Goal: Transaction & Acquisition: Book appointment/travel/reservation

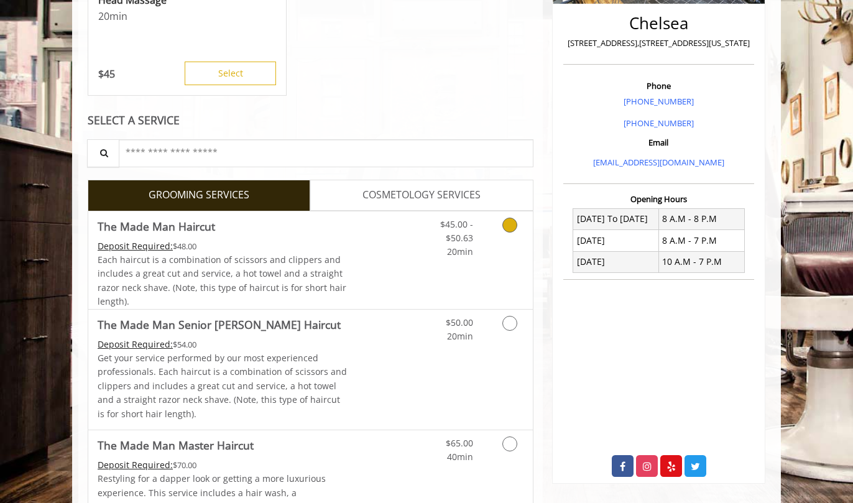
click at [508, 223] on icon "Grooming services" at bounding box center [509, 224] width 15 height 15
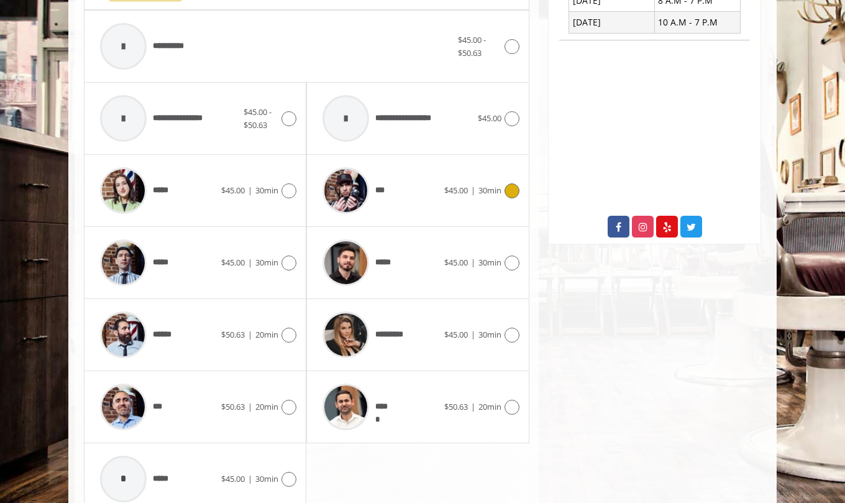
scroll to position [550, 0]
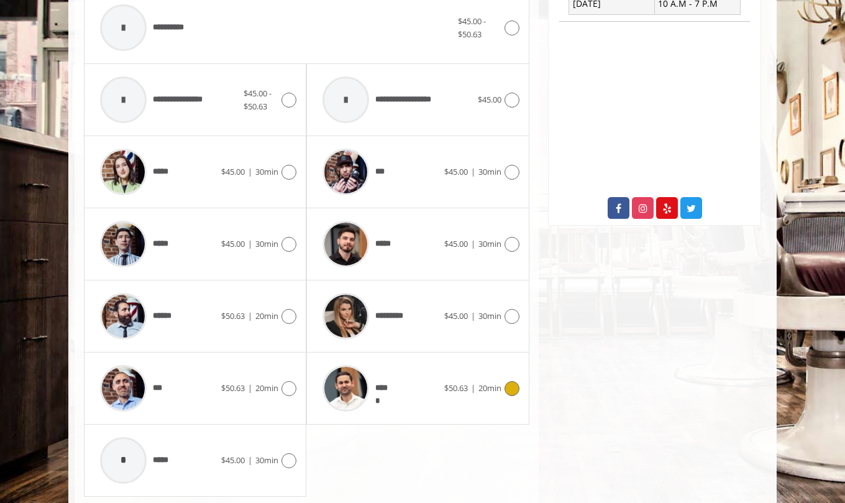
click at [511, 390] on icon at bounding box center [512, 388] width 15 height 15
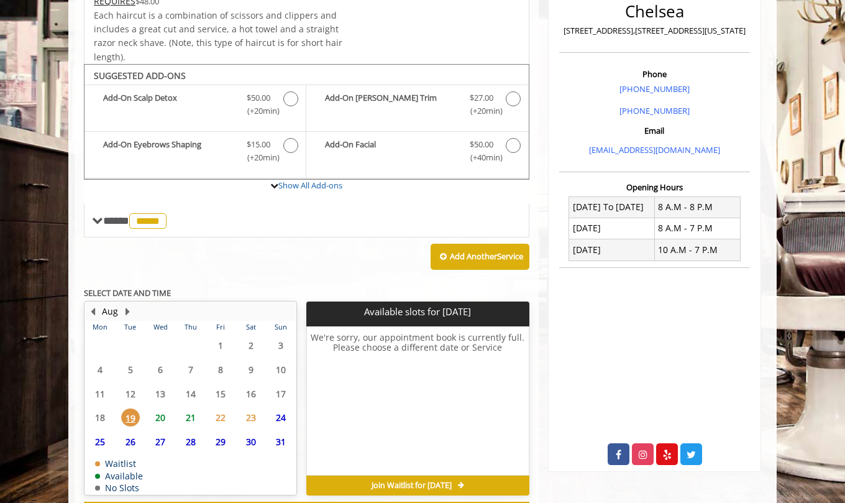
scroll to position [357, 0]
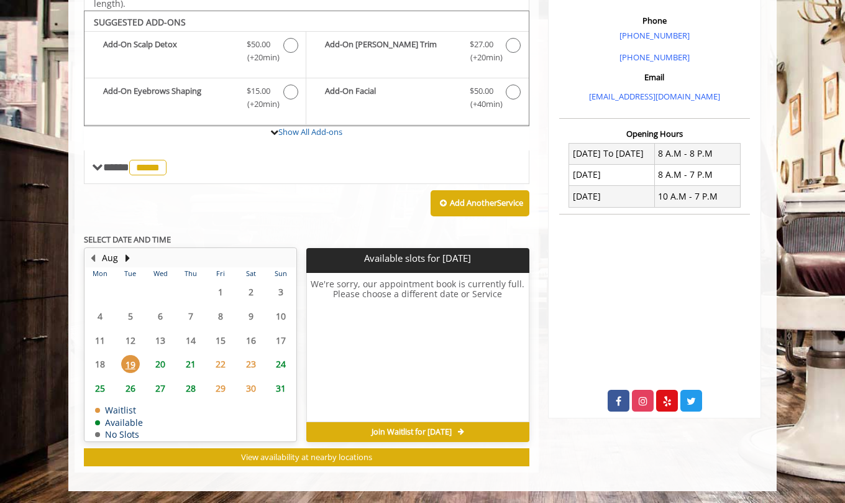
click at [278, 361] on span "24" at bounding box center [281, 364] width 19 height 18
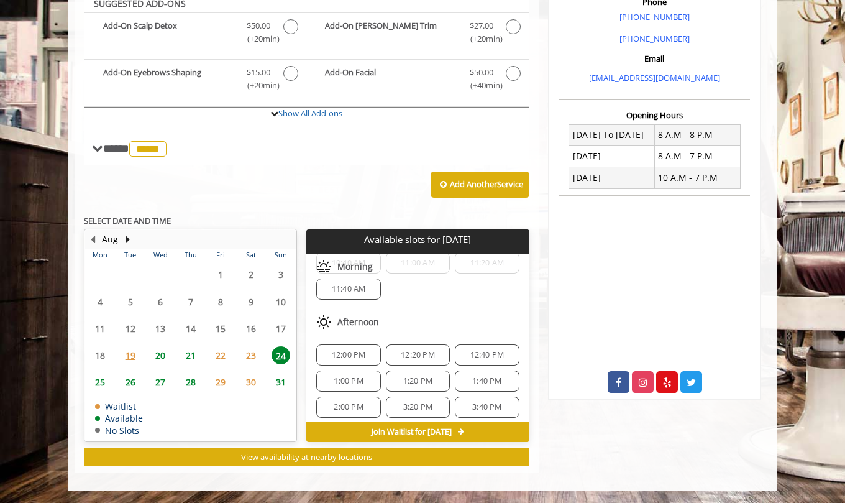
scroll to position [39, 0]
click at [408, 349] on span "12:20 PM" at bounding box center [418, 352] width 34 height 10
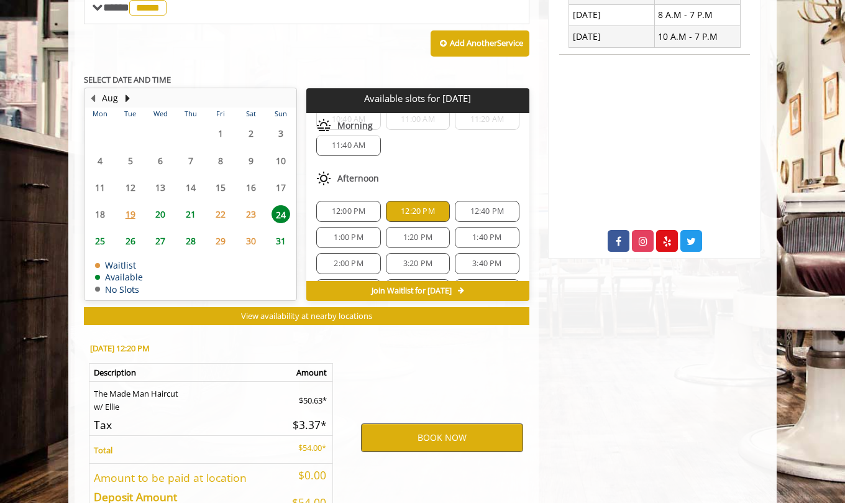
scroll to position [600, 0]
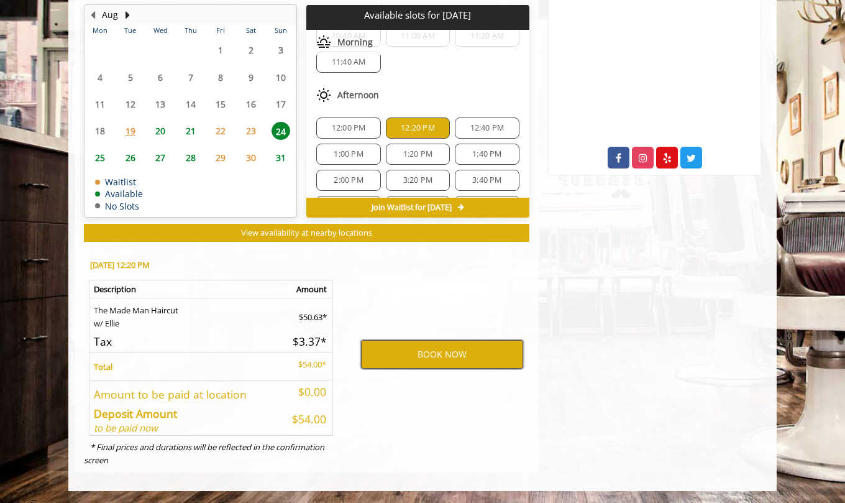
click at [417, 350] on button "BOOK NOW" at bounding box center [442, 354] width 162 height 29
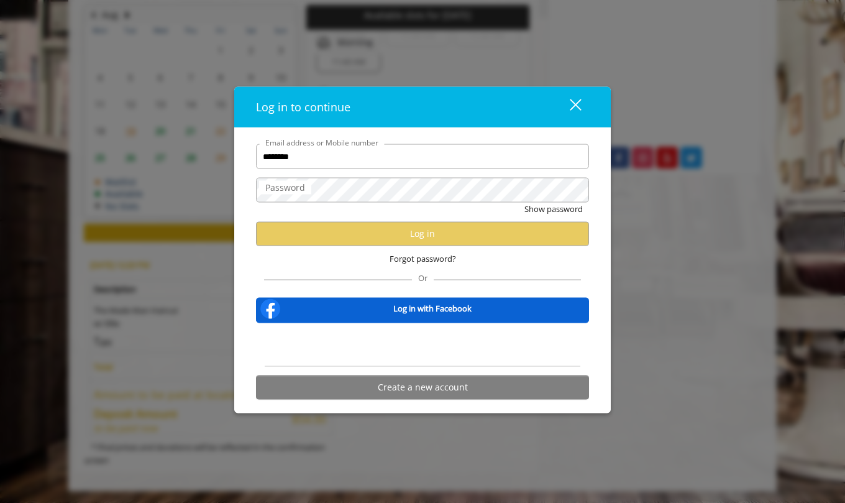
type input "**********"
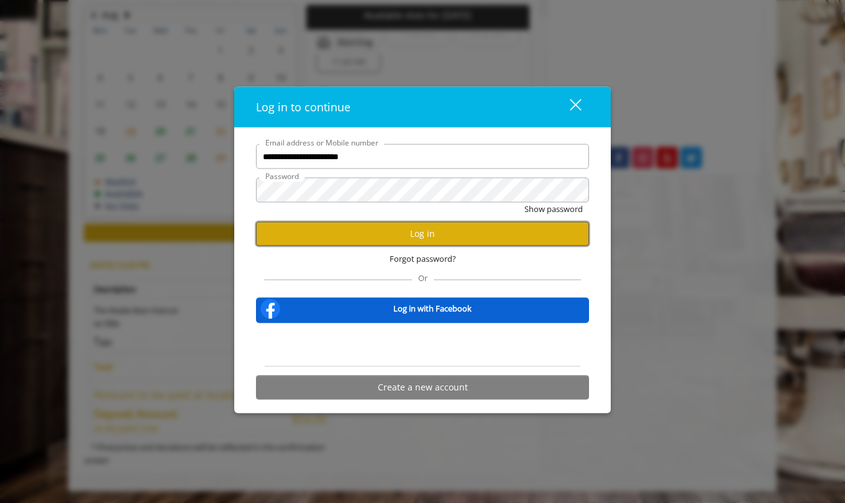
click at [434, 236] on button "Log in" at bounding box center [422, 233] width 333 height 24
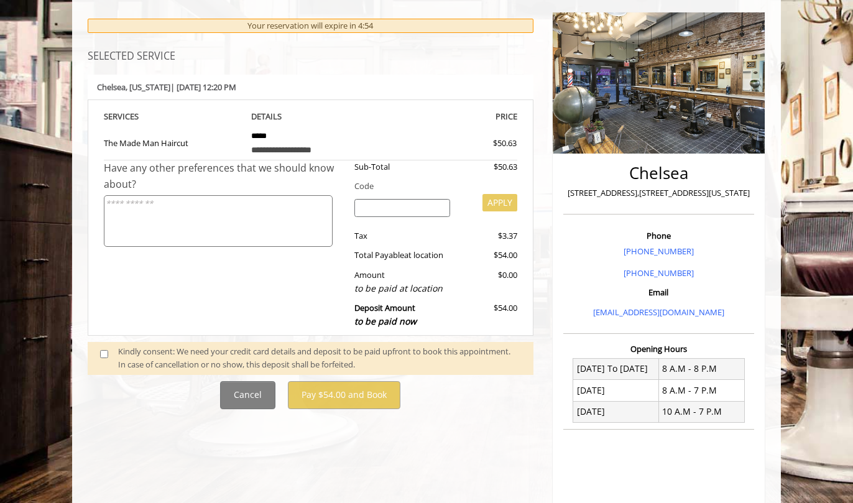
scroll to position [247, 0]
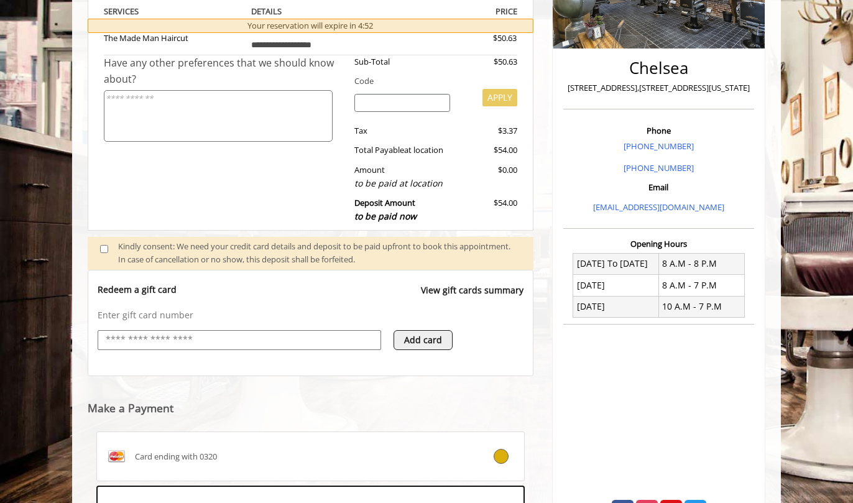
click at [242, 335] on input "text" at bounding box center [239, 339] width 270 height 15
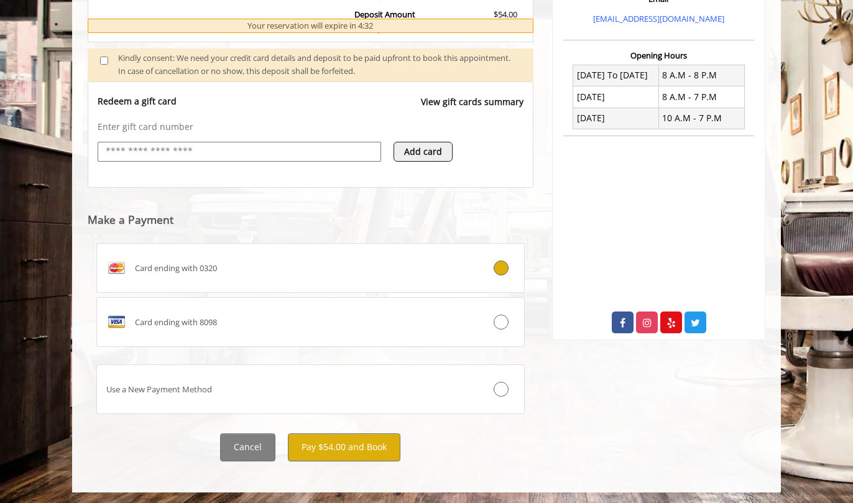
scroll to position [437, 0]
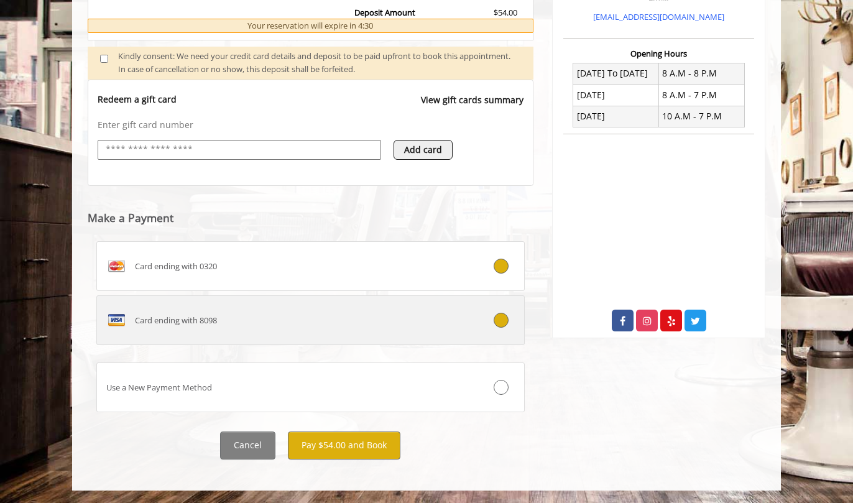
click at [502, 318] on icon at bounding box center [500, 320] width 15 height 15
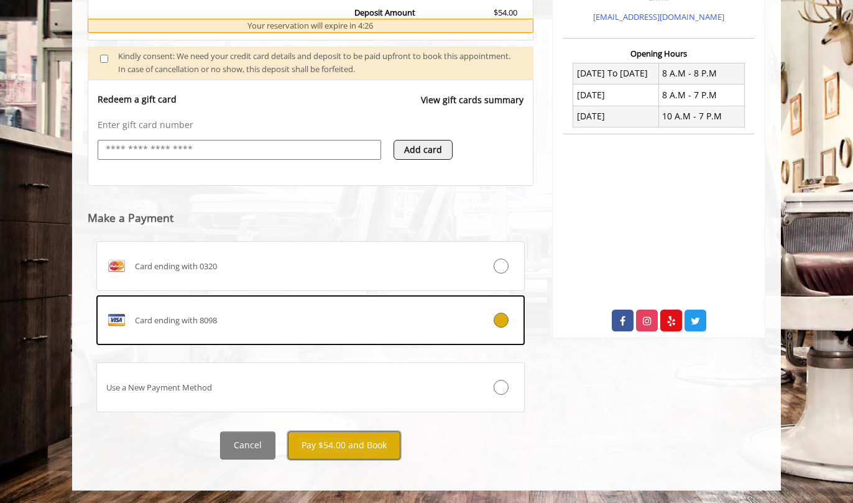
click at [336, 443] on button "Pay $54.00 and Book" at bounding box center [344, 445] width 112 height 28
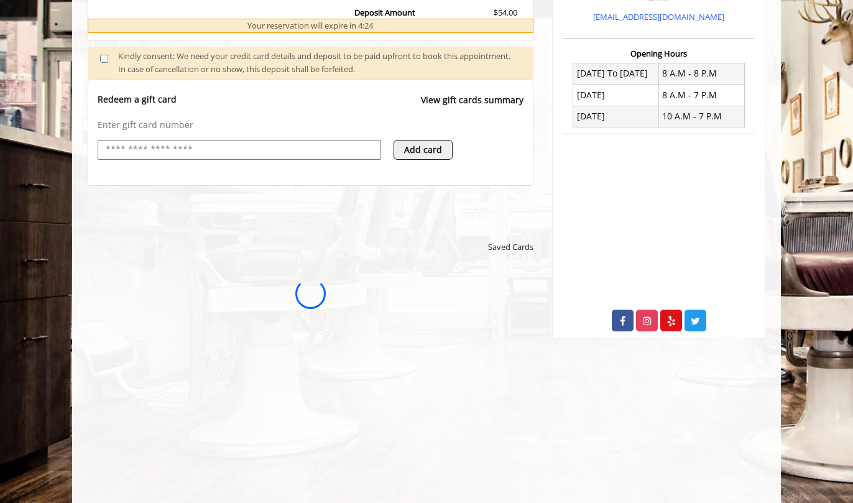
scroll to position [0, 0]
